Goal: Task Accomplishment & Management: Use online tool/utility

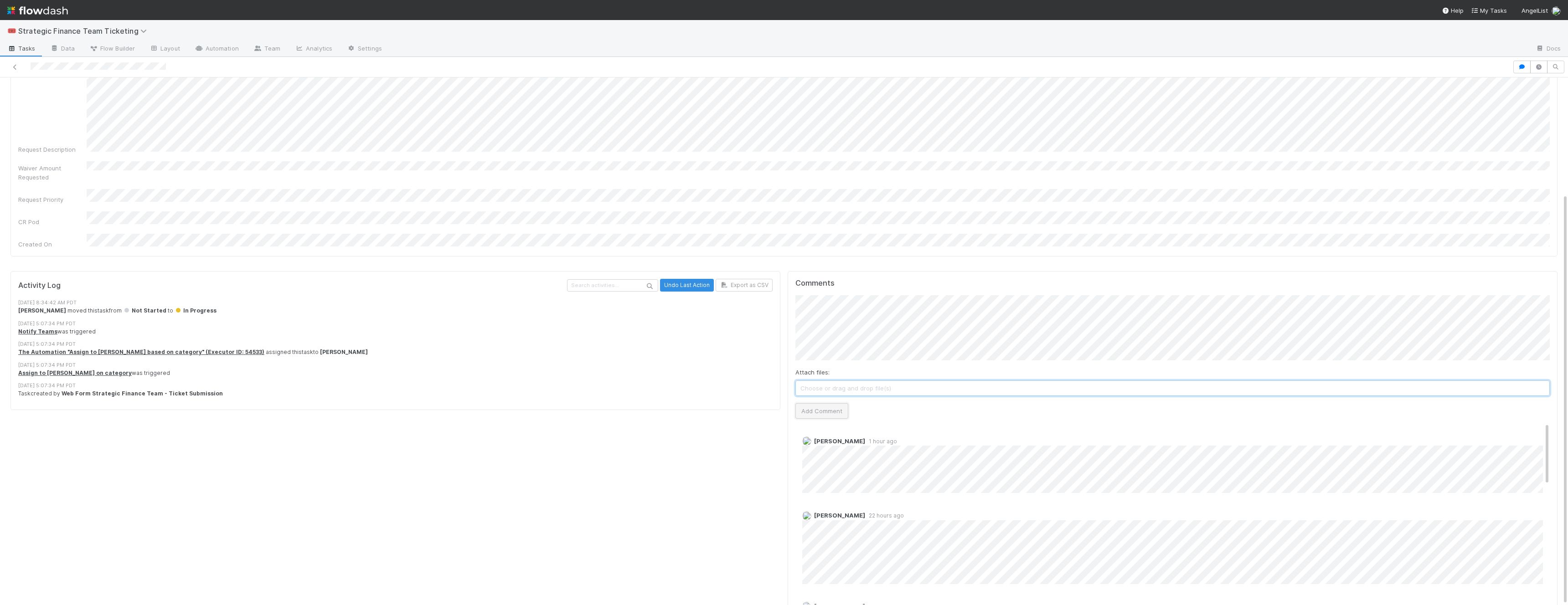
click at [837, 403] on button "Add Comment" at bounding box center [822, 411] width 53 height 15
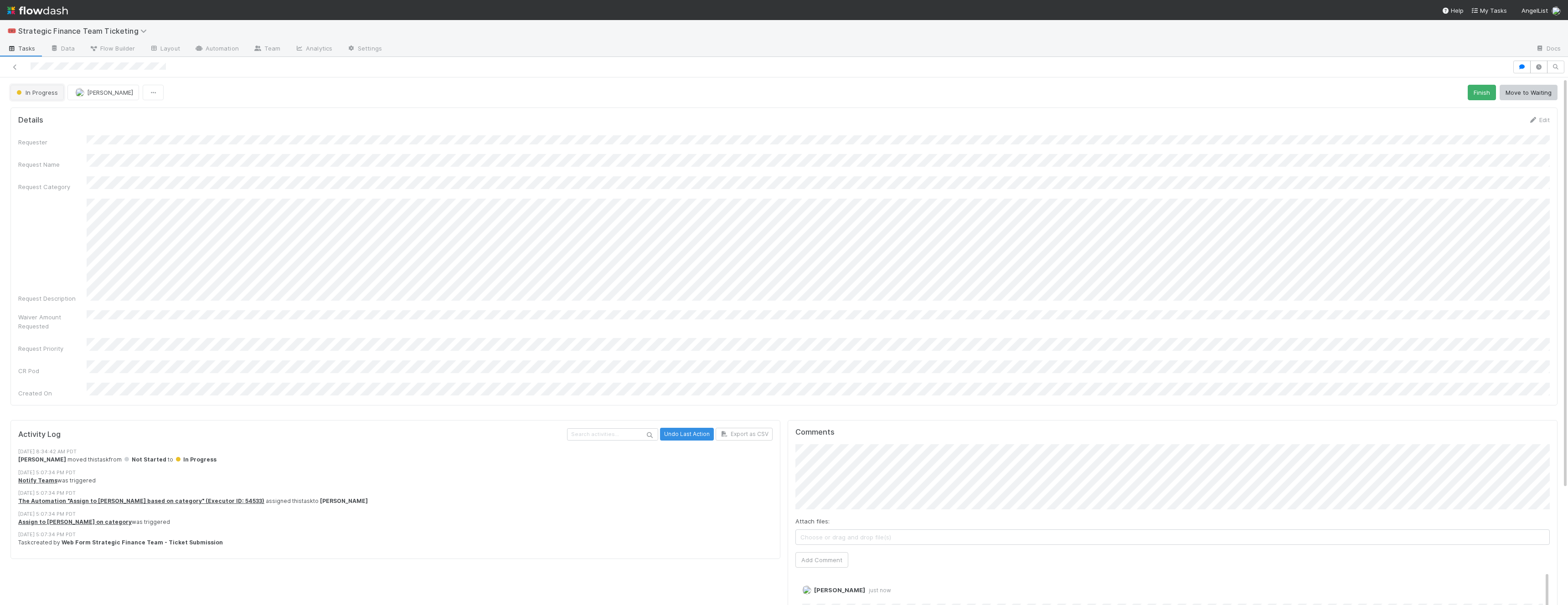
click at [25, 93] on span "In Progress" at bounding box center [36, 92] width 43 height 8
click at [37, 149] on span "Done" at bounding box center [25, 148] width 26 height 8
click at [15, 66] on icon at bounding box center [14, 67] width 9 height 6
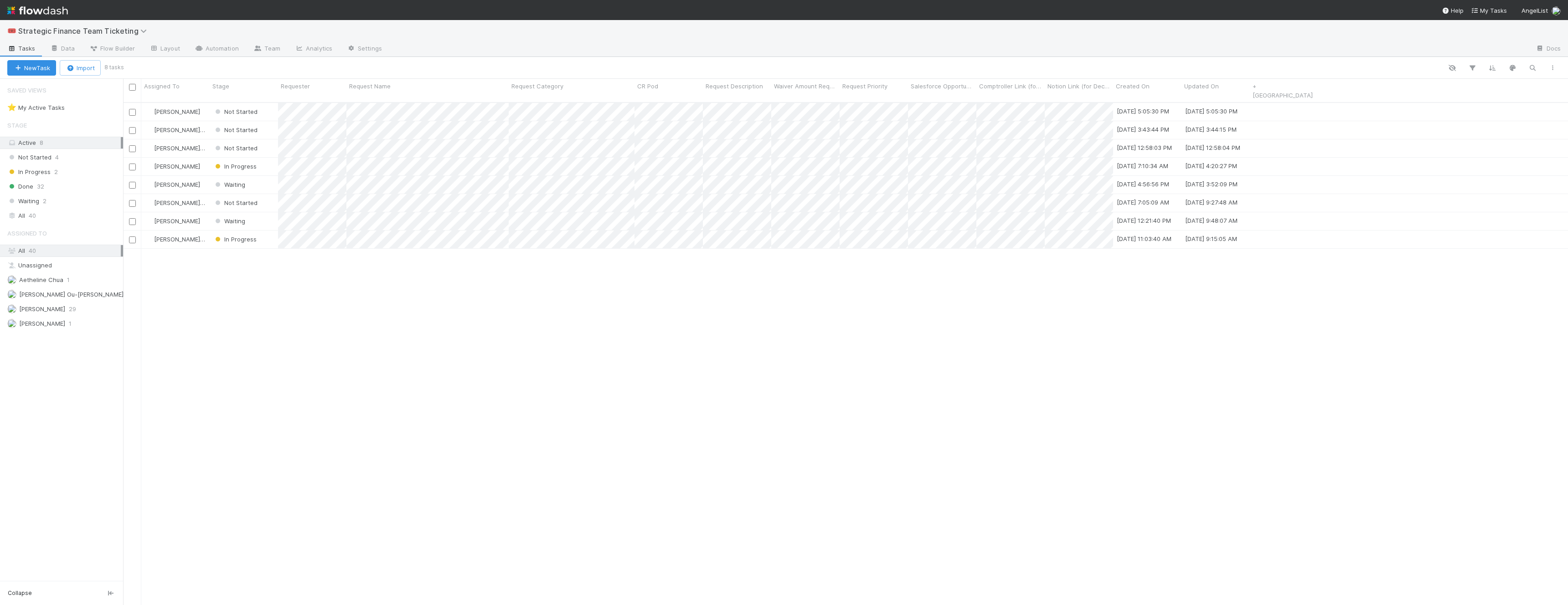
scroll to position [510, 1445]
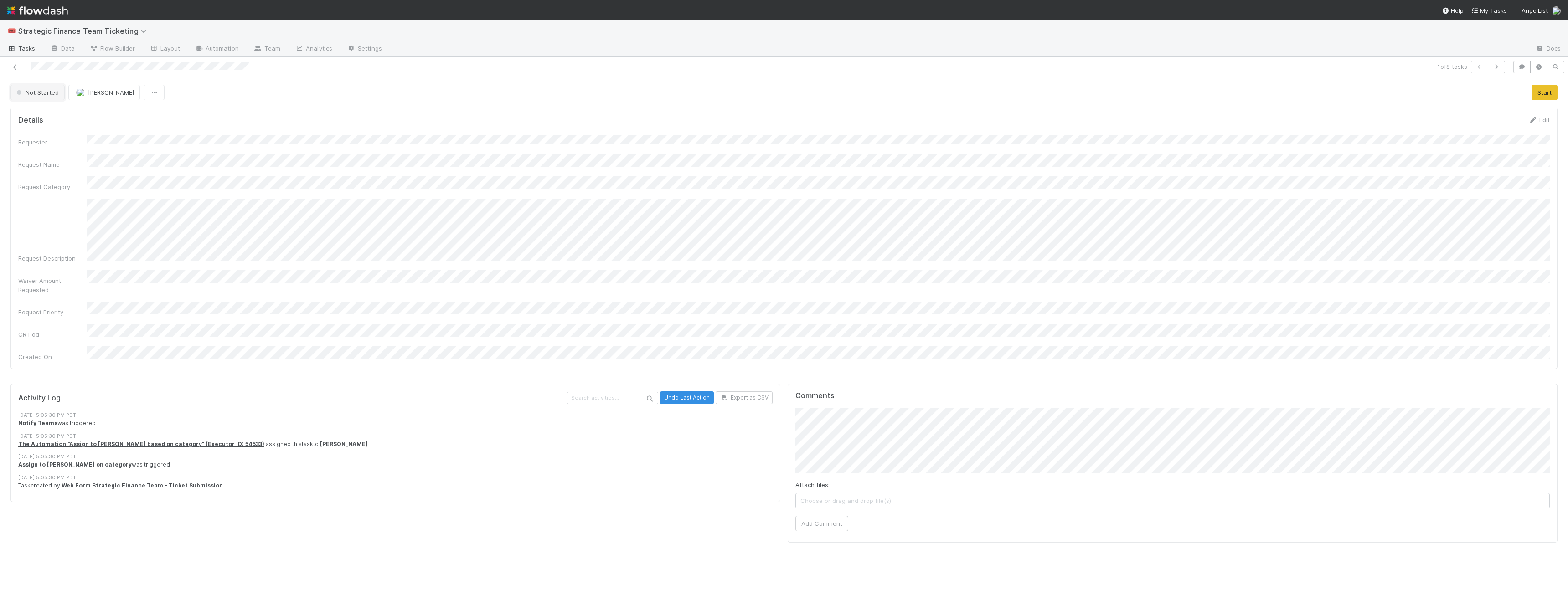
click at [28, 97] on button "Not Started" at bounding box center [37, 92] width 54 height 15
click at [36, 130] on span "In Progress" at bounding box center [34, 132] width 43 height 8
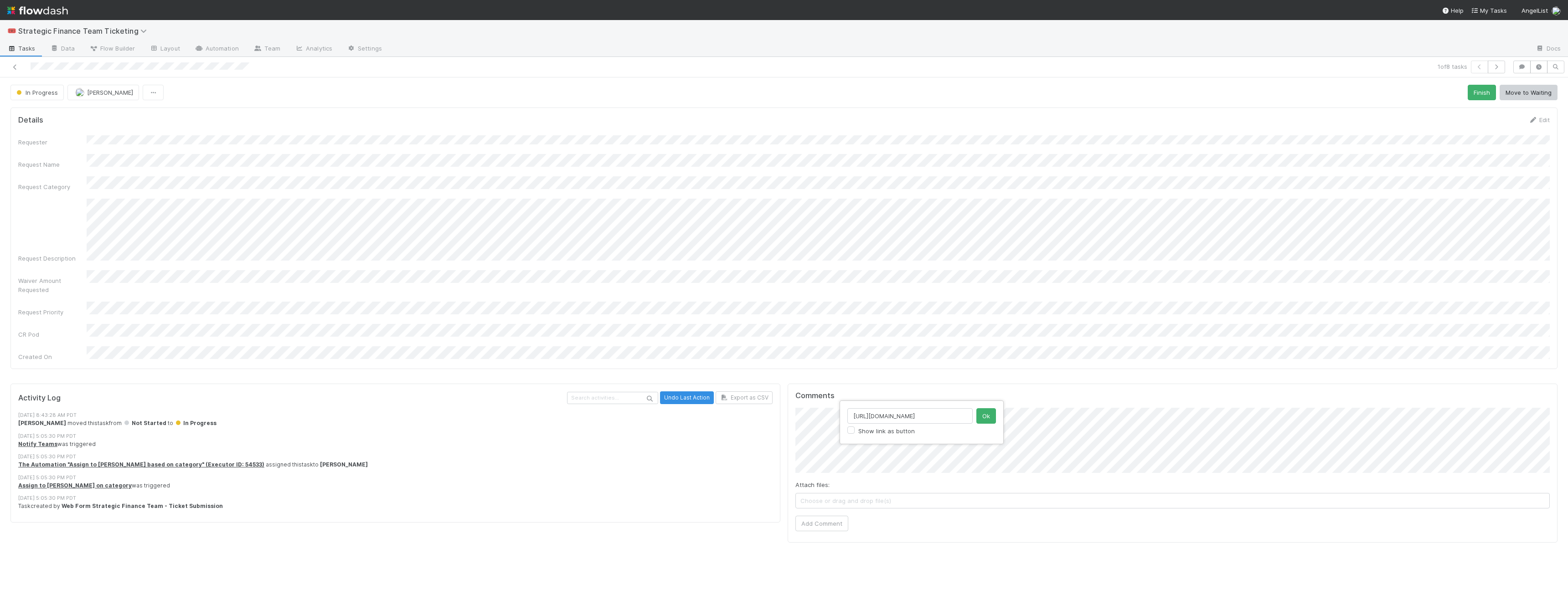
scroll to position [0, 112]
type input "https://www.notion.so/SPV-Pricing-Hub-055ea5d97a074202bc15d5bbe134f246"
click at [989, 417] on button "Ok" at bounding box center [986, 416] width 19 height 15
click at [817, 531] on button "Add Comment" at bounding box center [822, 538] width 53 height 15
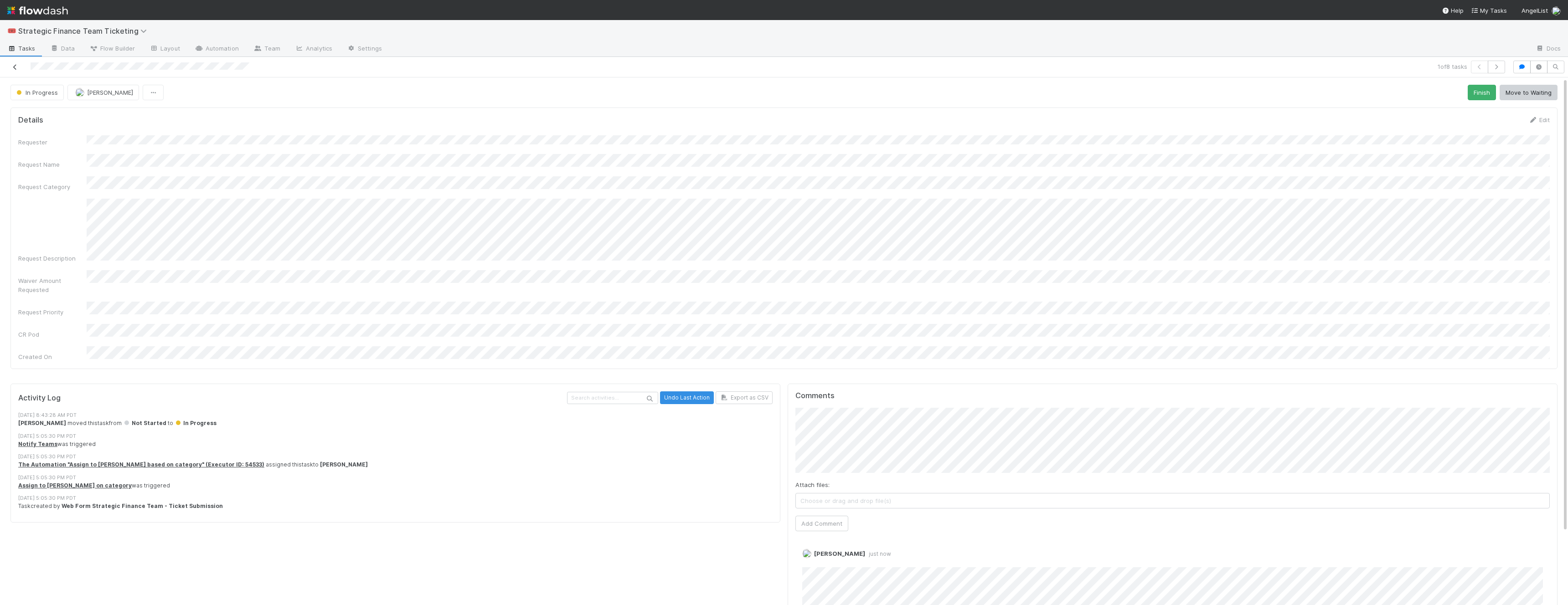
click at [16, 65] on icon at bounding box center [14, 67] width 9 height 6
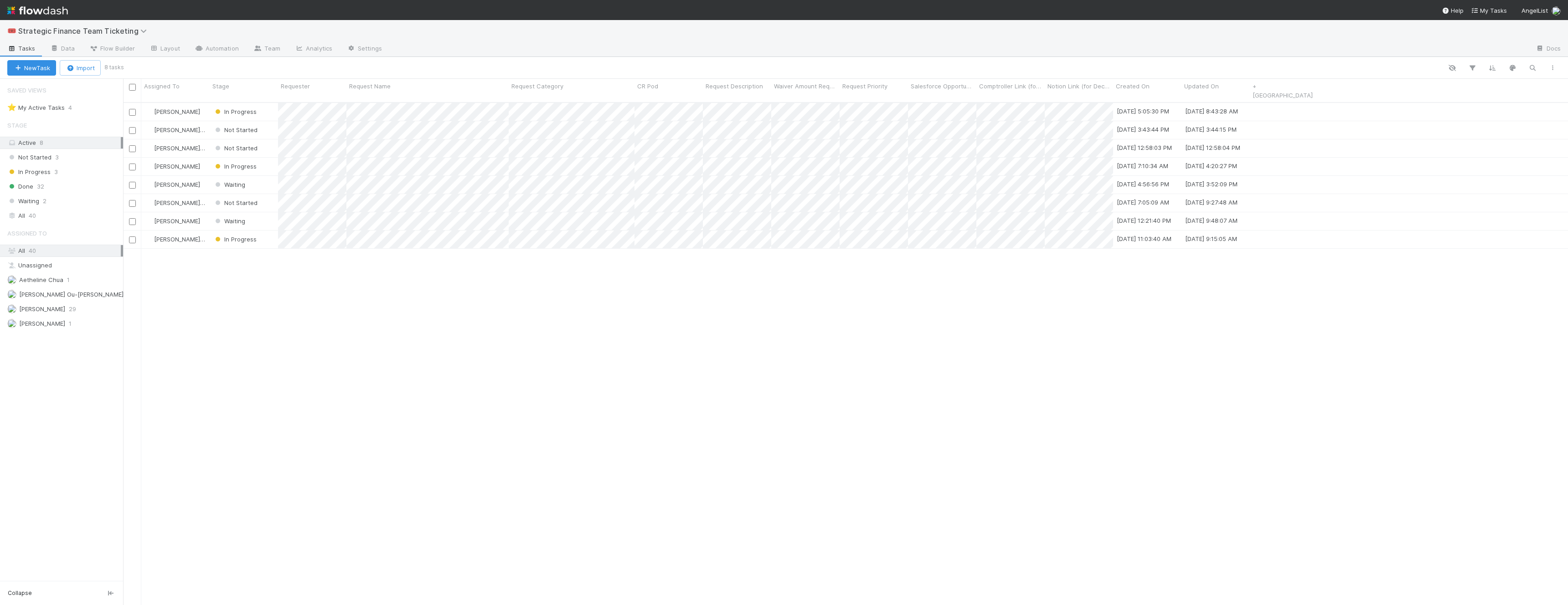
scroll to position [510, 1445]
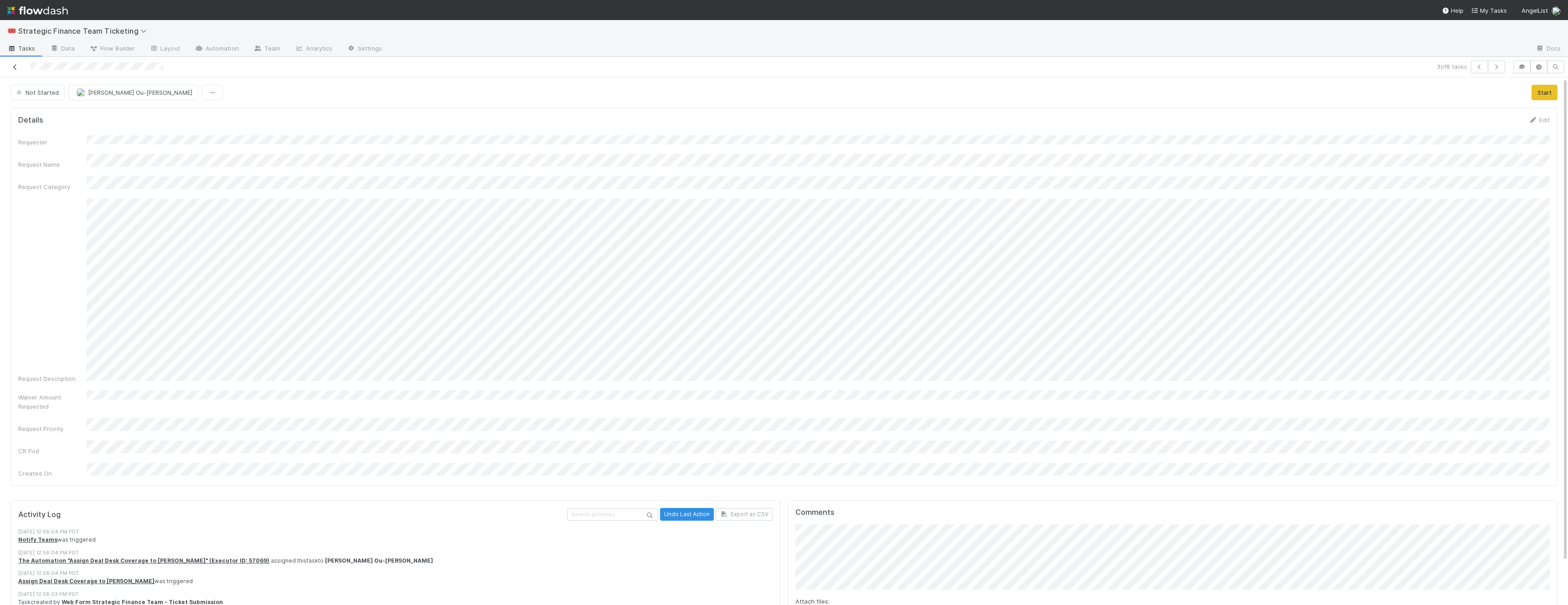
click at [14, 67] on icon at bounding box center [14, 67] width 9 height 6
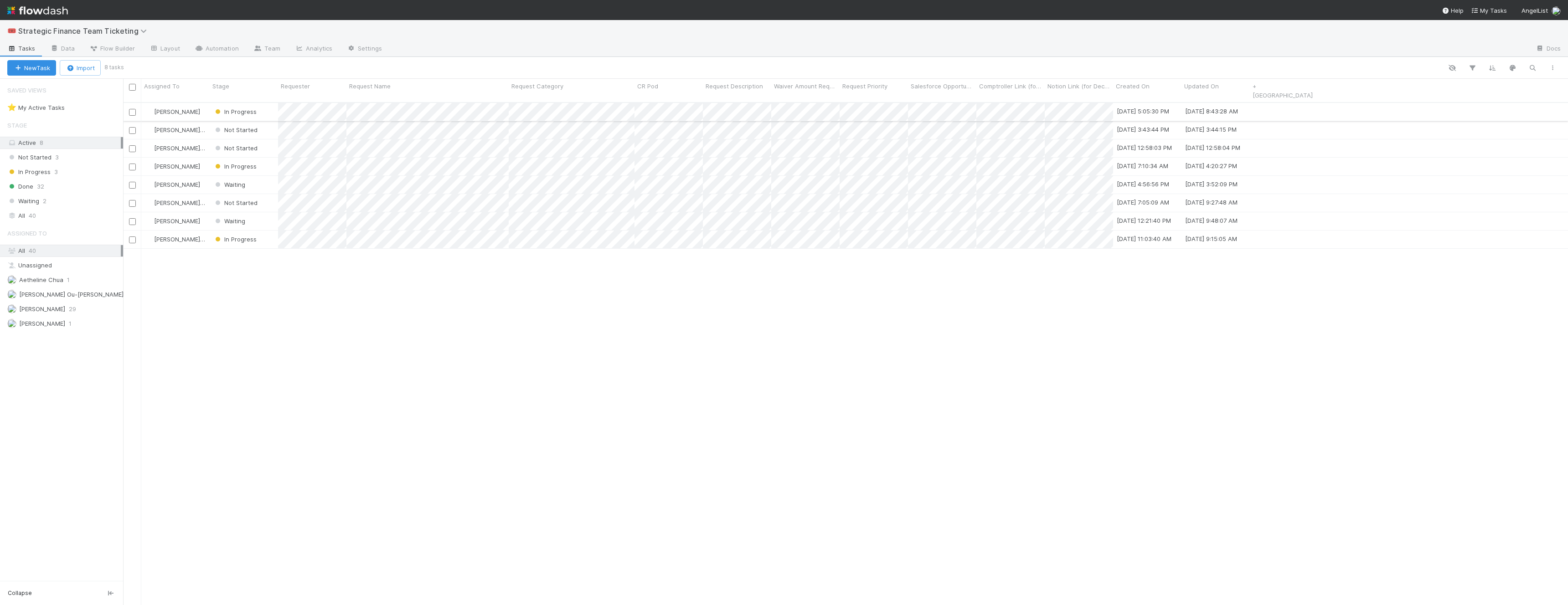
scroll to position [510, 1445]
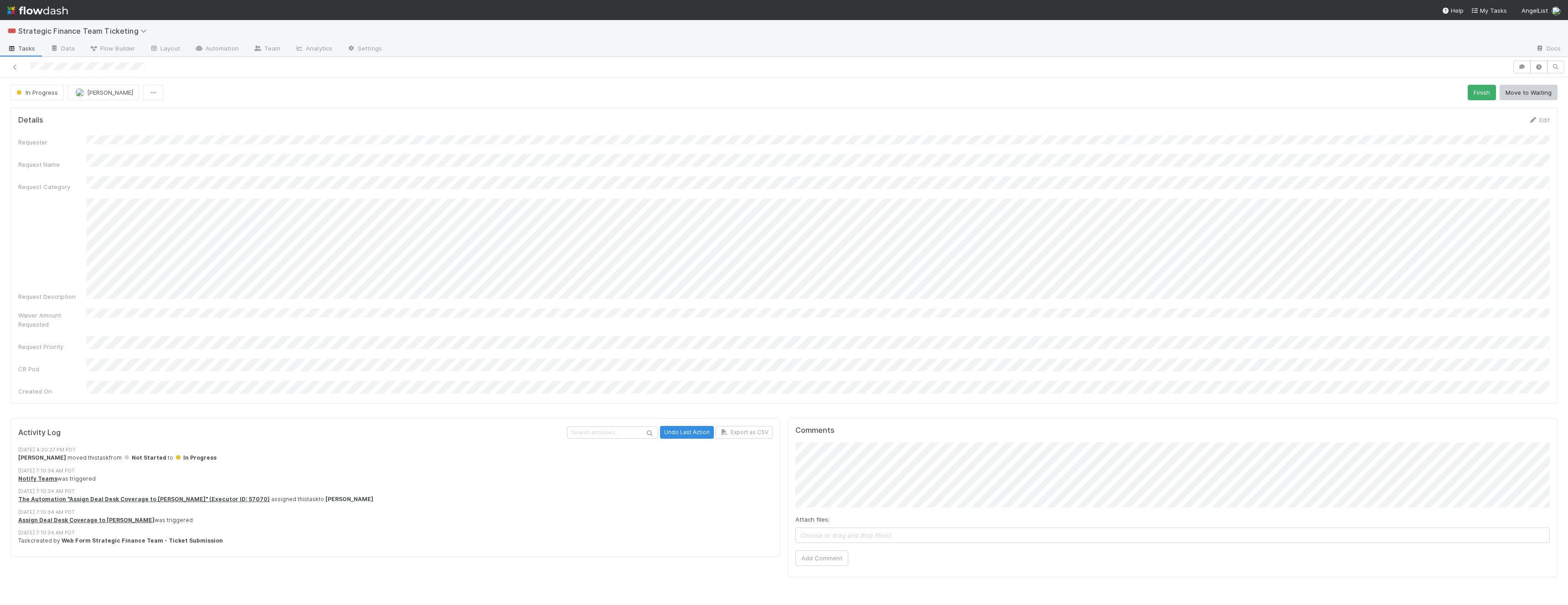
click at [322, 388] on div "Details Edit Requester Request Name Request Category Request Description Waiver…" at bounding box center [784, 259] width 1554 height 311
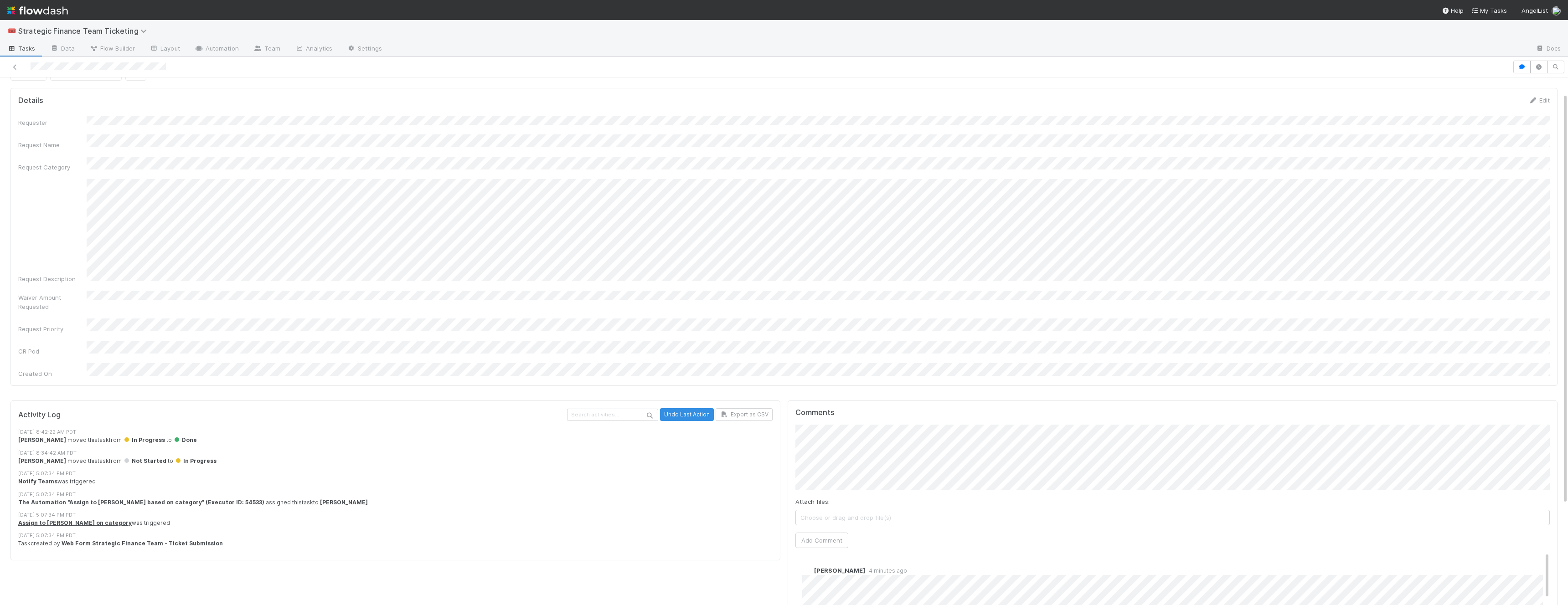
scroll to position [149, 0]
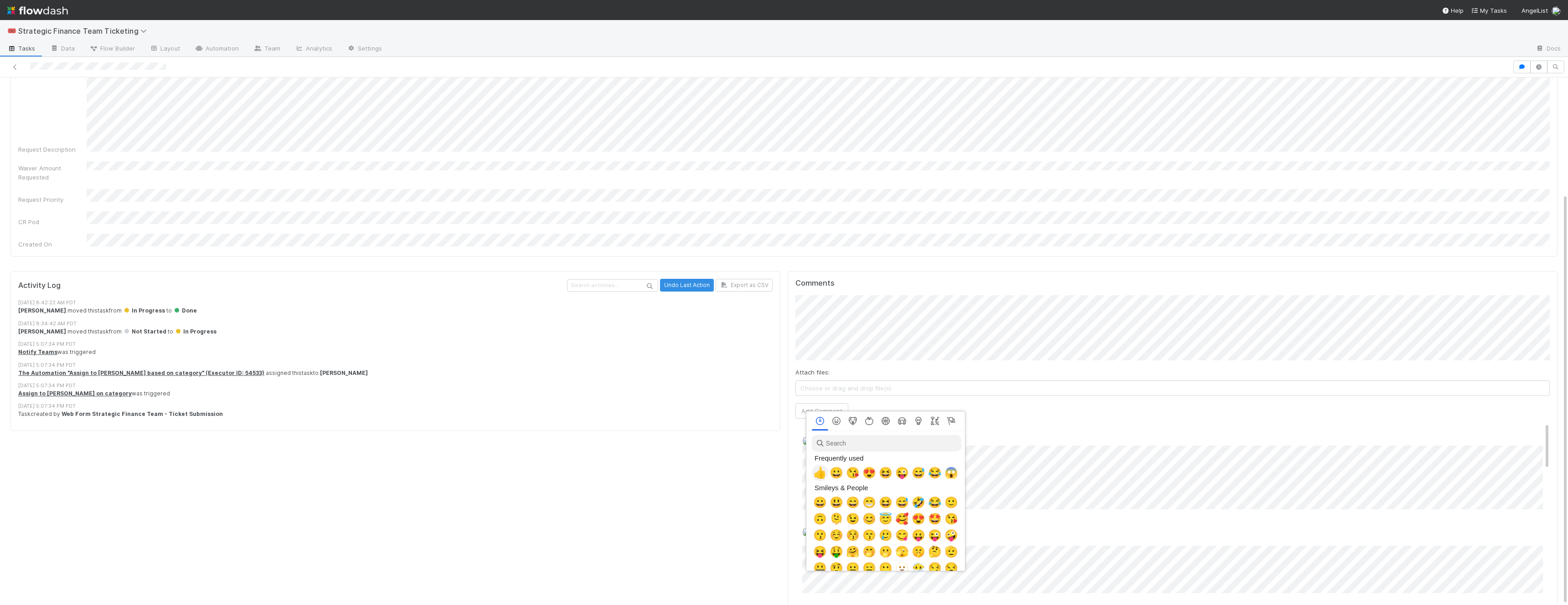
click at [819, 471] on span "👍" at bounding box center [820, 472] width 14 height 13
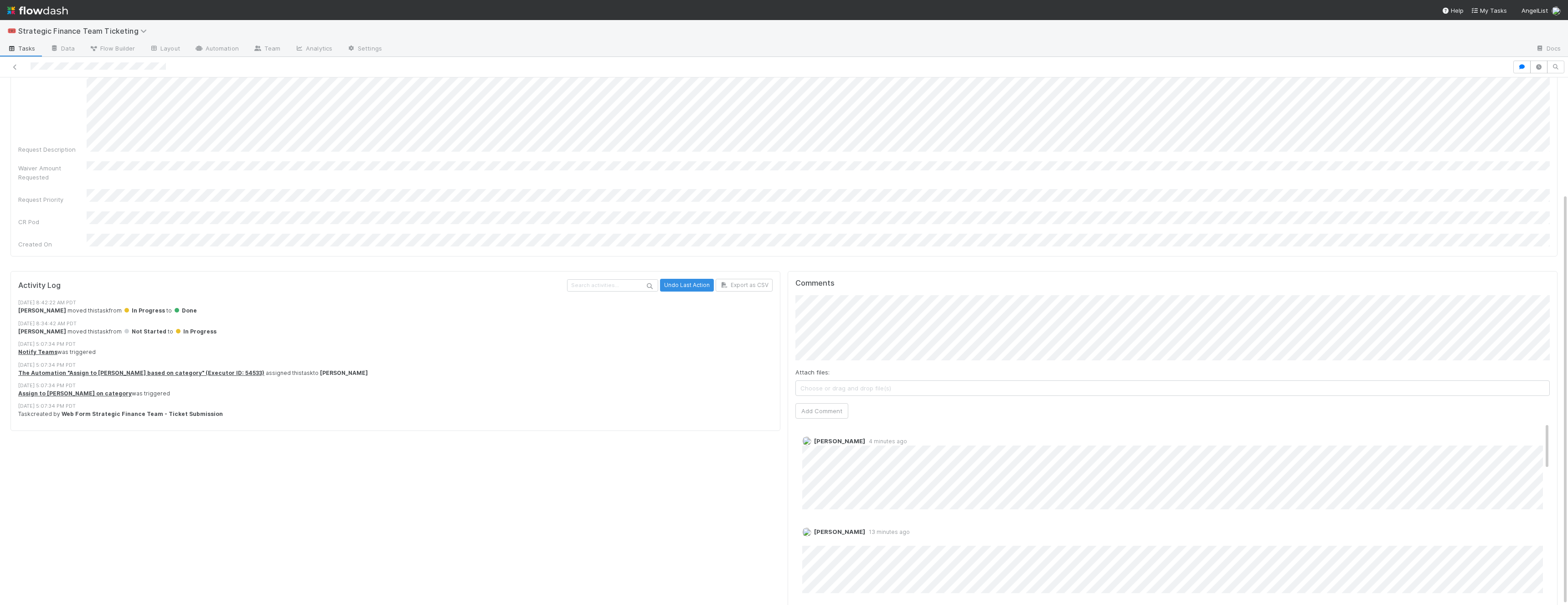
click at [451, 499] on div "Activity Log Undo Last Action Export as CSV [DATE] 8:42:22 AM PDT [PERSON_NAME]…" at bounding box center [395, 445] width 777 height 356
click at [19, 72] on div at bounding box center [756, 67] width 1505 height 13
click at [15, 71] on link at bounding box center [14, 67] width 9 height 9
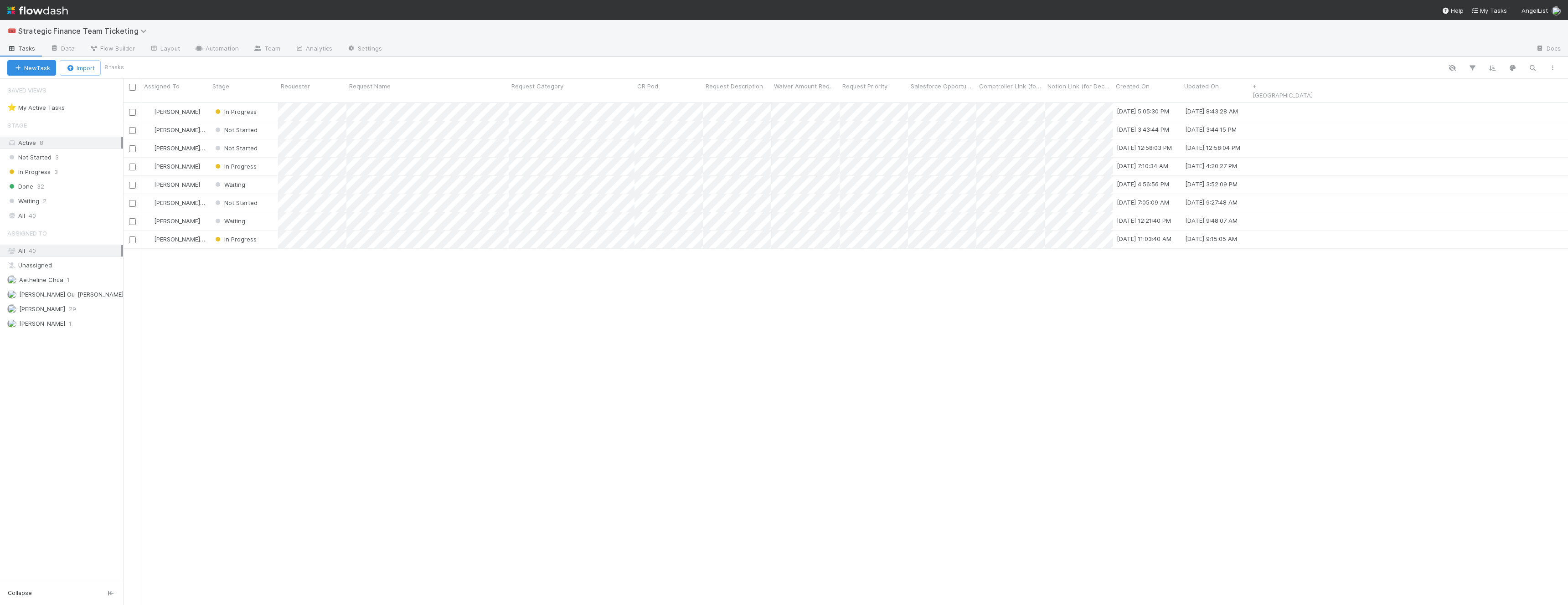
scroll to position [510, 1445]
click at [68, 188] on div "Done 32" at bounding box center [65, 186] width 116 height 11
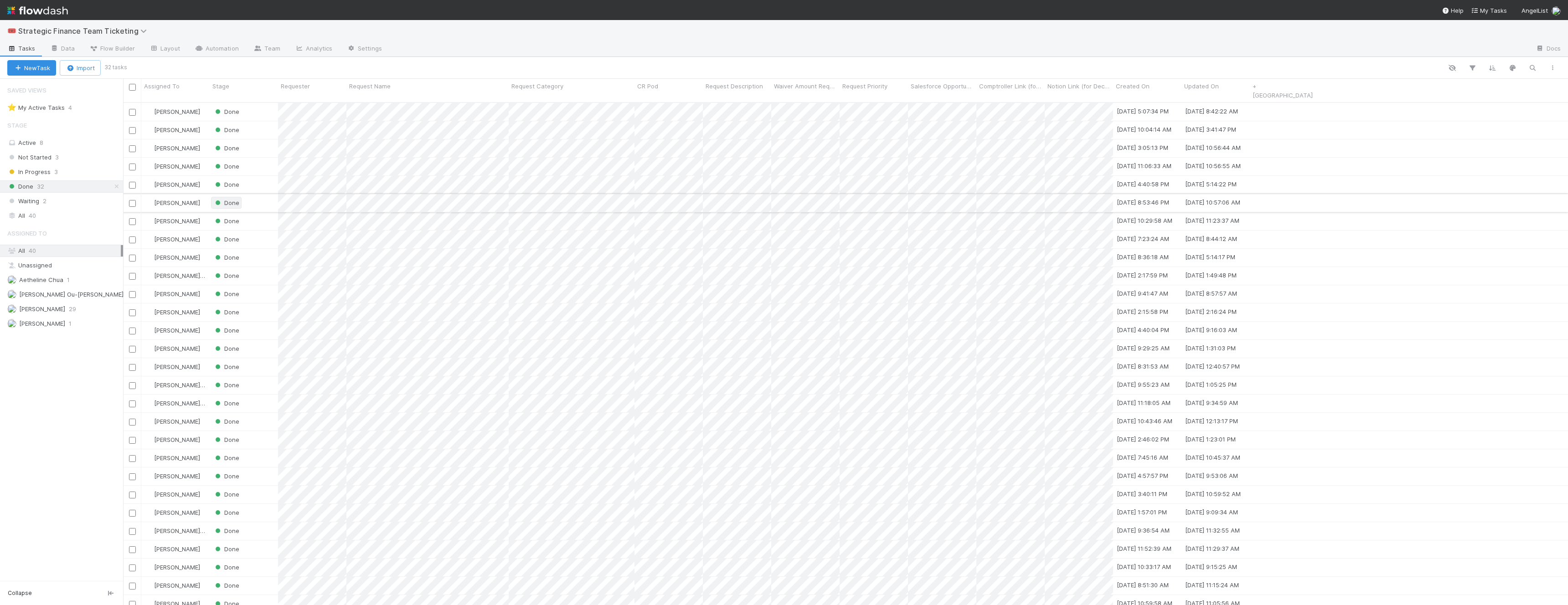
scroll to position [510, 1445]
type input "durga"
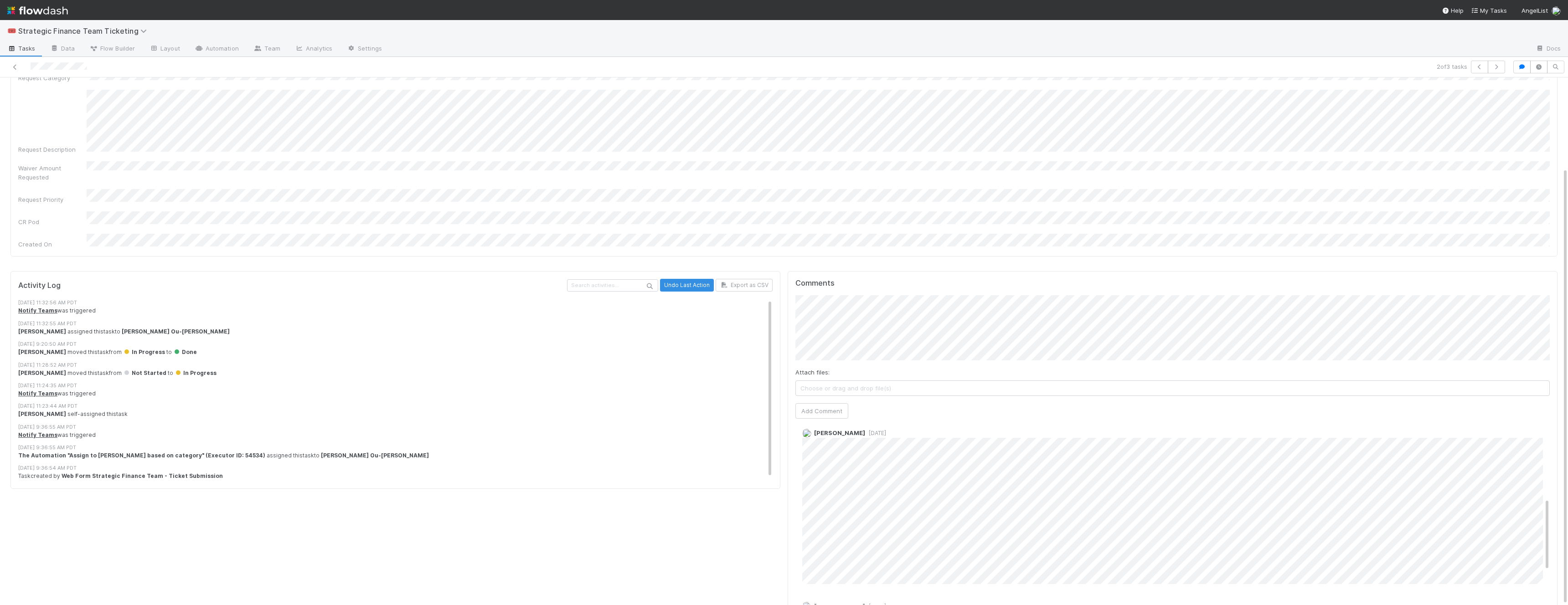
scroll to position [190, 0]
click at [838, 403] on button "Add Comment" at bounding box center [822, 411] width 53 height 15
click at [17, 68] on icon at bounding box center [14, 67] width 9 height 6
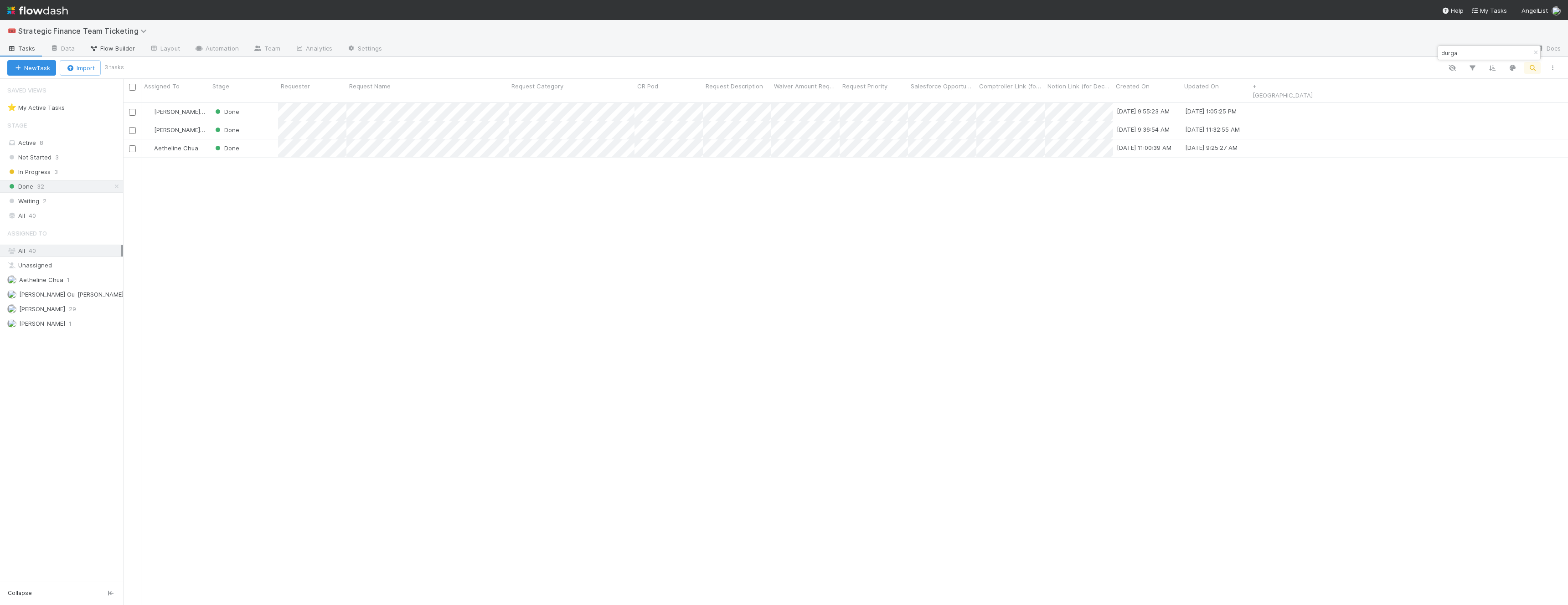
scroll to position [510, 1445]
click at [54, 159] on div "Not Started 3" at bounding box center [65, 157] width 116 height 11
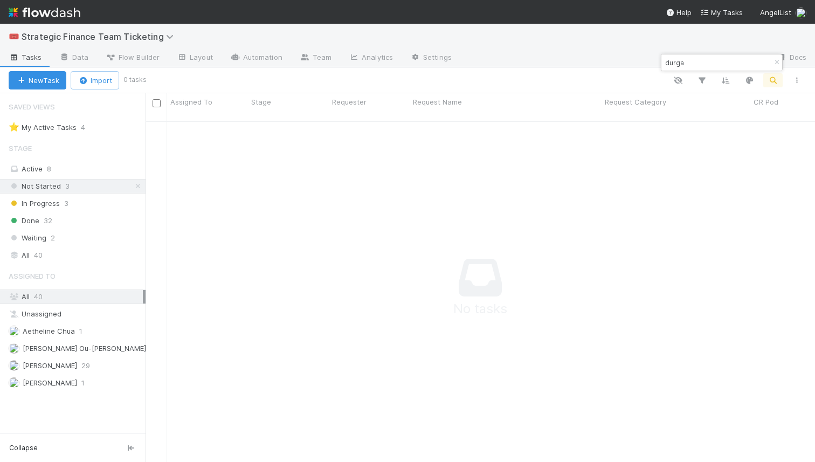
scroll to position [349, 670]
